Goal: Navigation & Orientation: Find specific page/section

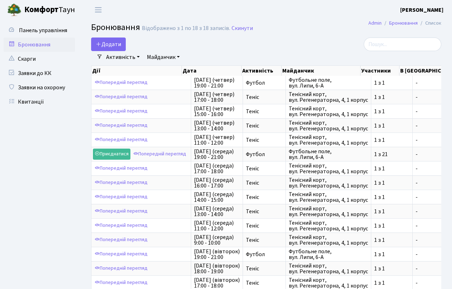
select select "25"
click at [34, 100] on link "Квитанції" at bounding box center [40, 102] width 72 height 14
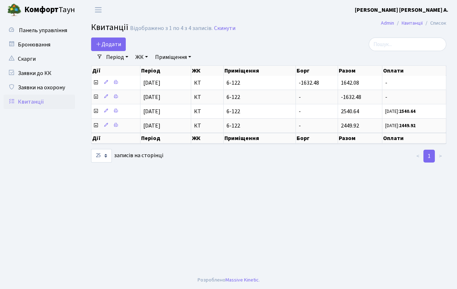
select select "25"
click at [101, 7] on span "Переключити навігацію" at bounding box center [98, 10] width 11 height 8
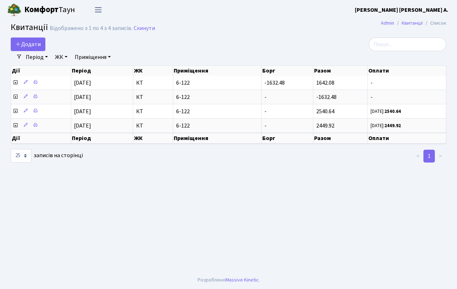
click at [99, 9] on span "Переключити навігацію" at bounding box center [98, 10] width 11 height 8
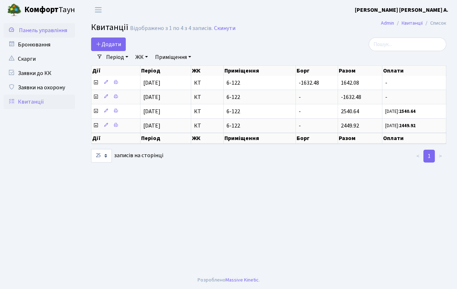
click at [66, 29] on span "Панель управління" at bounding box center [43, 30] width 48 height 8
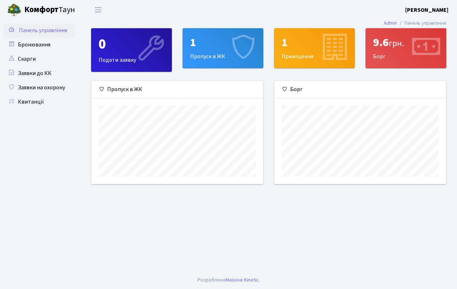
scroll to position [103, 172]
click at [394, 52] on div "9.6 грн. Борг" at bounding box center [406, 48] width 80 height 39
click at [97, 10] on span "Переключити навігацію" at bounding box center [98, 10] width 11 height 8
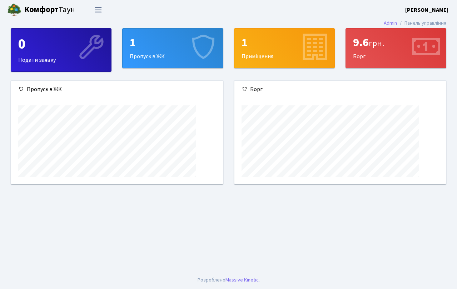
scroll to position [357466, 357358]
click at [98, 10] on span "Переключити навігацію" at bounding box center [98, 10] width 11 height 8
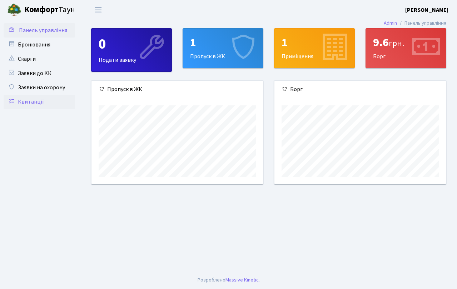
click at [30, 100] on link "Квитанції" at bounding box center [40, 102] width 72 height 14
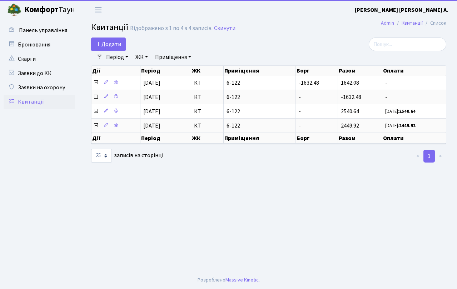
select select "25"
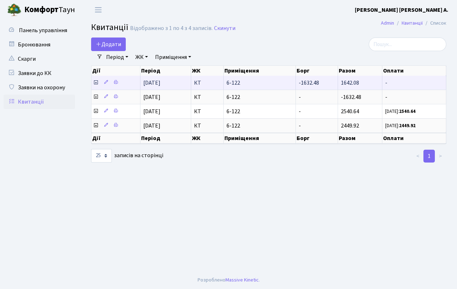
click at [279, 86] on span "6-122" at bounding box center [260, 83] width 66 height 6
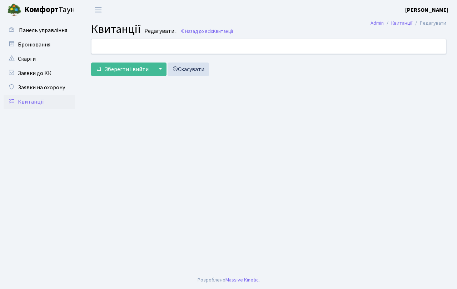
click at [172, 45] on div at bounding box center [268, 46] width 365 height 14
click at [192, 31] on link "Назад до всіх Квитанції" at bounding box center [206, 31] width 53 height 7
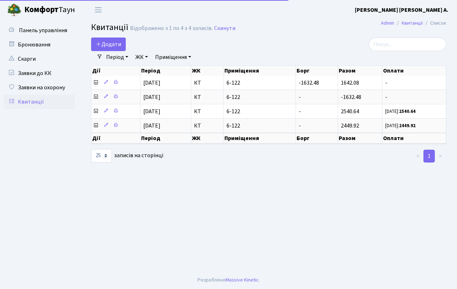
select select "25"
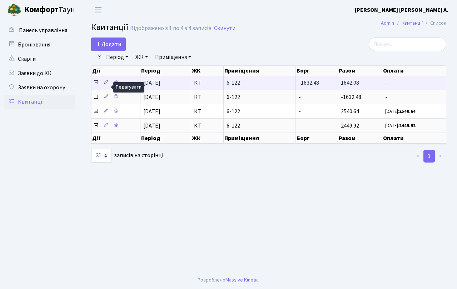
click at [107, 85] on icon at bounding box center [106, 82] width 5 height 5
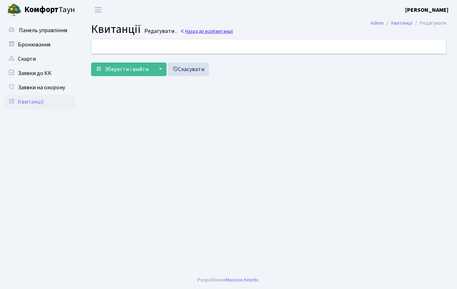
click at [190, 29] on link "Назад до всіх Квитанції" at bounding box center [206, 31] width 53 height 7
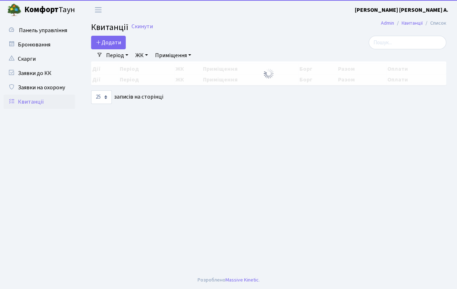
select select "25"
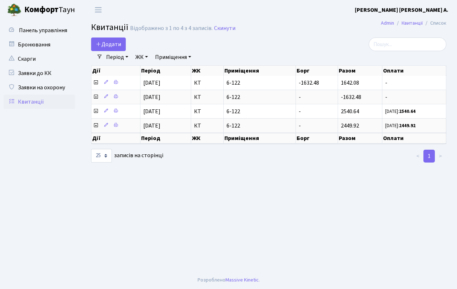
click at [51, 8] on b "Комфорт" at bounding box center [41, 9] width 34 height 11
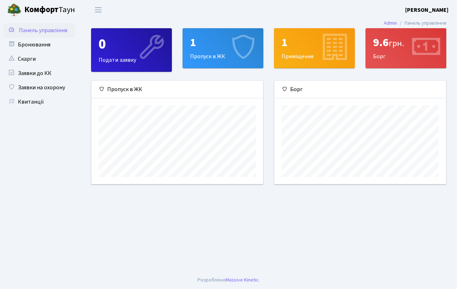
scroll to position [103, 172]
click at [98, 7] on span "Переключити навігацію" at bounding box center [98, 10] width 11 height 8
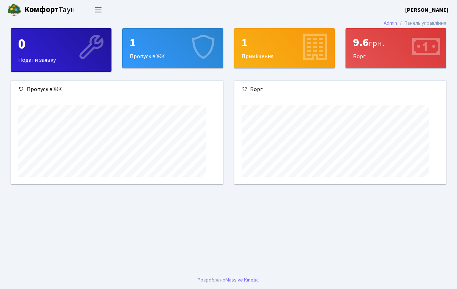
scroll to position [0, 0]
click at [98, 8] on span "Переключити навігацію" at bounding box center [98, 10] width 11 height 8
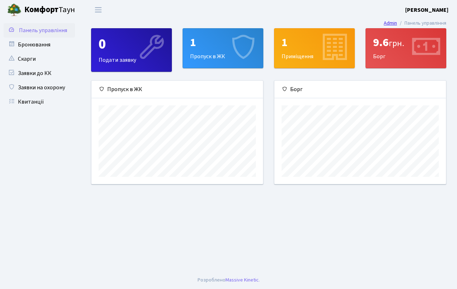
click at [387, 23] on link "Admin" at bounding box center [390, 23] width 13 height 8
click at [423, 10] on b "[PERSON_NAME]" at bounding box center [426, 10] width 43 height 8
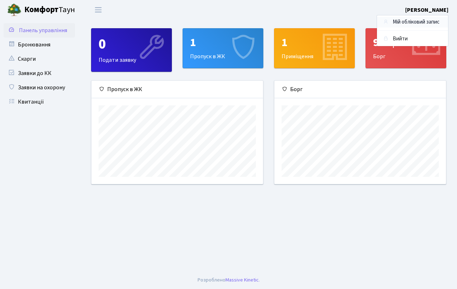
click at [414, 24] on link "Мій обліковий запис" at bounding box center [412, 22] width 71 height 11
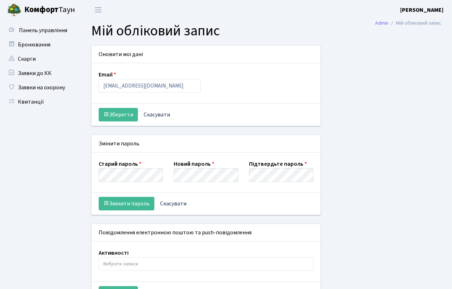
select select
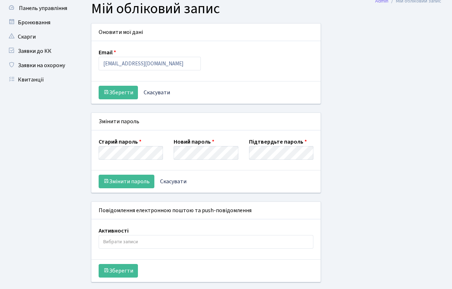
scroll to position [42, 0]
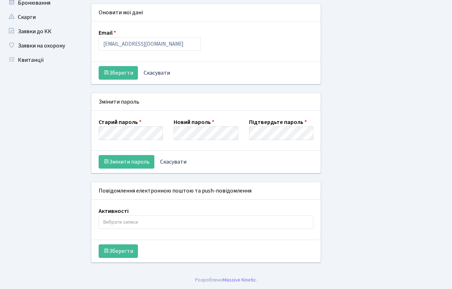
click at [145, 220] on input "search" at bounding box center [206, 222] width 214 height 13
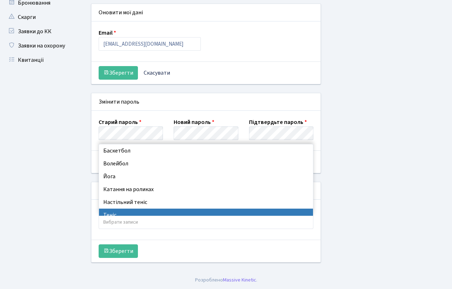
click at [71, 207] on ul "Панель управління" at bounding box center [40, 124] width 72 height 286
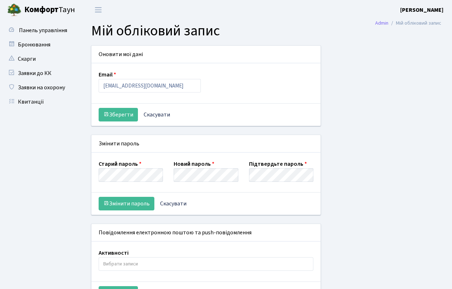
scroll to position [1, 0]
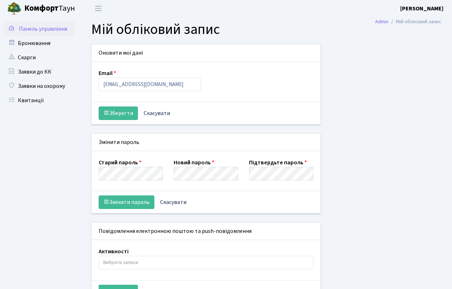
click at [50, 34] on link "Панель управління" at bounding box center [40, 29] width 72 height 14
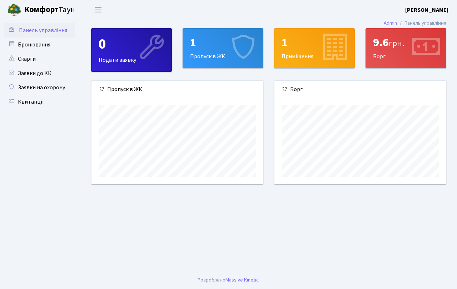
scroll to position [103, 172]
click at [58, 11] on b "Комфорт" at bounding box center [41, 9] width 34 height 11
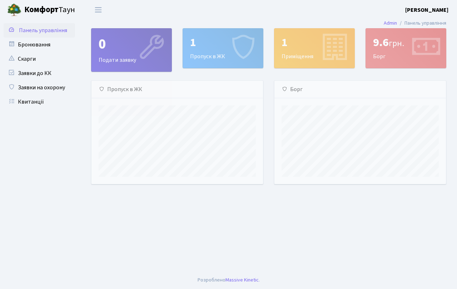
scroll to position [103, 172]
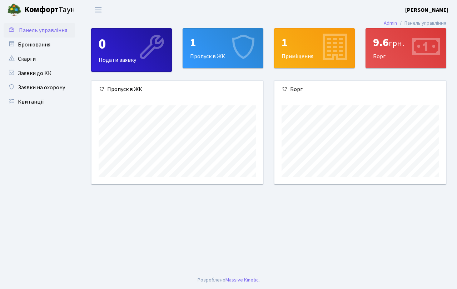
click at [431, 20] on li "Панель управління" at bounding box center [421, 23] width 49 height 8
click at [322, 43] on icon at bounding box center [334, 48] width 34 height 34
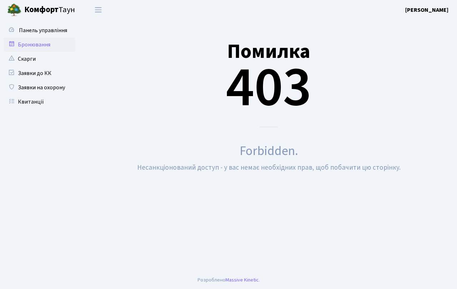
click at [35, 46] on link "Бронювання" at bounding box center [40, 45] width 72 height 14
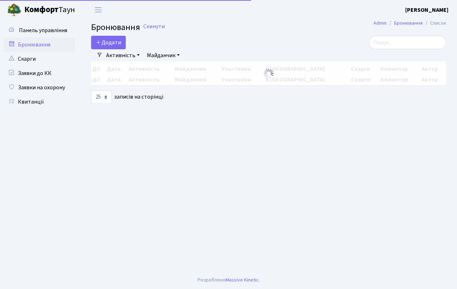
select select "25"
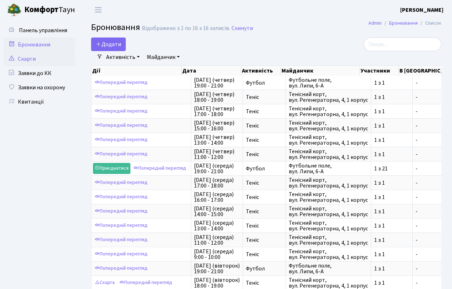
click at [40, 60] on link "Скарги" at bounding box center [40, 59] width 72 height 14
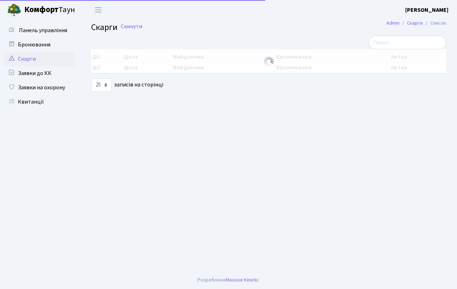
select select "25"
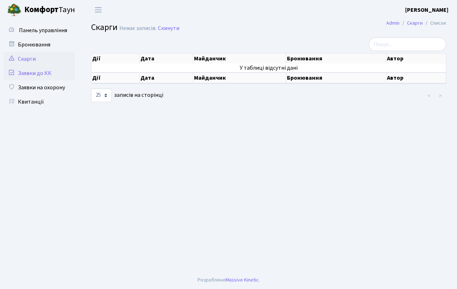
click at [41, 72] on link "Заявки до КК" at bounding box center [40, 73] width 72 height 14
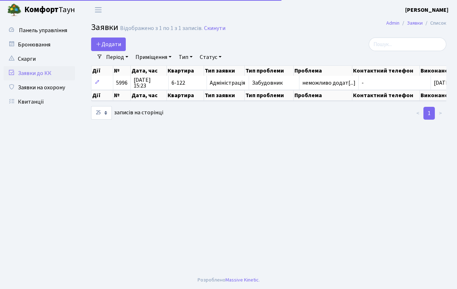
select select "25"
click at [47, 87] on link "Заявки на охорону" at bounding box center [40, 87] width 72 height 14
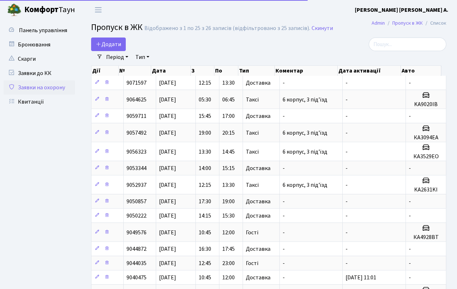
select select "25"
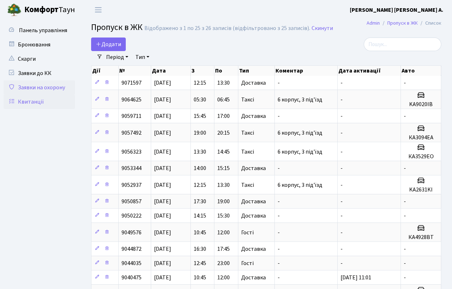
click at [43, 99] on link "Квитанції" at bounding box center [40, 102] width 72 height 14
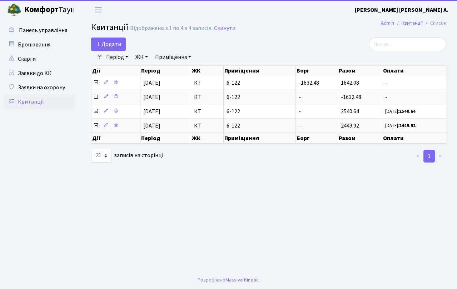
select select "25"
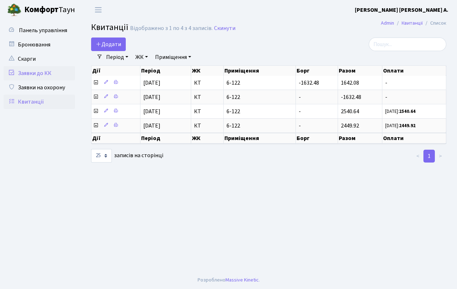
click at [44, 74] on link "Заявки до КК" at bounding box center [40, 73] width 72 height 14
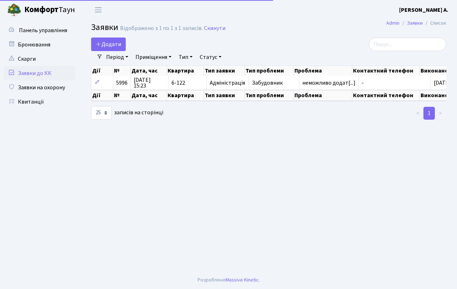
select select "25"
click at [40, 29] on span "Панель управління" at bounding box center [43, 30] width 48 height 8
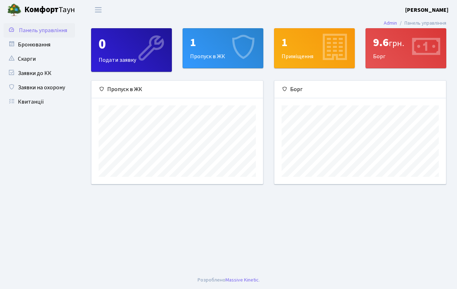
scroll to position [103, 172]
